Goal: Complete application form

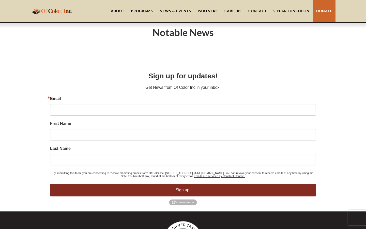
scroll to position [1884, 0]
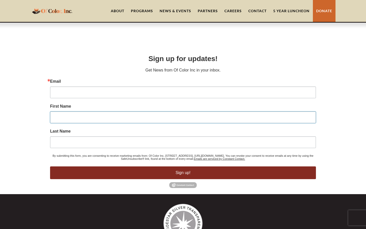
click at [183, 111] on input "First Name" at bounding box center [183, 117] width 266 height 12
type input "Femke"
click at [183, 111] on input "First Name" at bounding box center [183, 117] width 266 height 12
type input "Brunei Dollar"
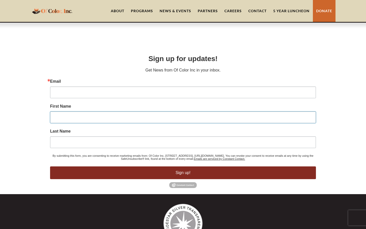
click at [183, 111] on input "First Name" at bounding box center [183, 117] width 266 height 12
click at [183, 136] on input "Last Name" at bounding box center [183, 142] width 266 height 12
type input "Dijk"
click at [183, 136] on input "Last Name" at bounding box center [183, 142] width 266 height 12
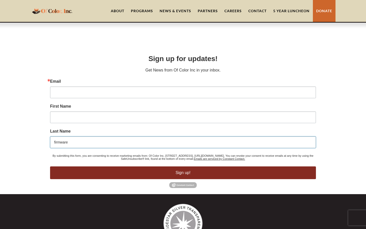
type input "firmware"
click at [183, 136] on input "Last Name" at bounding box center [183, 142] width 266 height 12
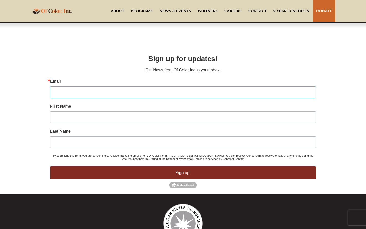
click at [183, 86] on input "Email" at bounding box center [183, 92] width 266 height 12
type input "[EMAIL_ADDRESS][DOMAIN_NAME]"
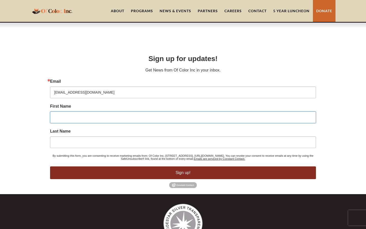
click at [183, 111] on input "First Name" at bounding box center [183, 117] width 266 height 12
type input "Femke"
click at [183, 136] on input "Last Name" at bounding box center [183, 142] width 266 height 12
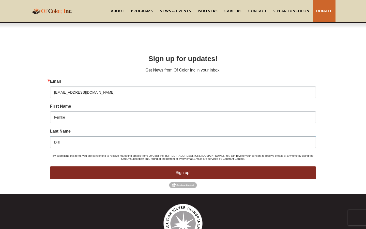
type input "Dijk"
click at [50, 166] on button "Sign up!" at bounding box center [183, 172] width 266 height 13
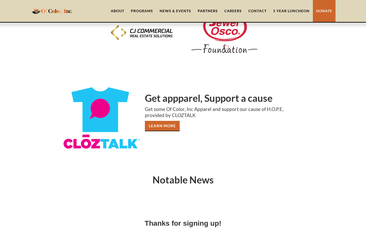
scroll to position [0, 0]
